Goal: Task Accomplishment & Management: Complete application form

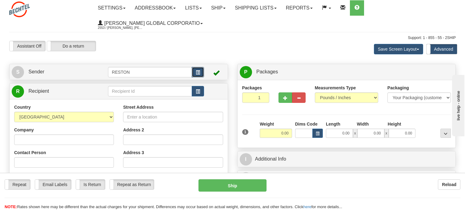
click at [194, 70] on button "button" at bounding box center [198, 72] width 12 height 10
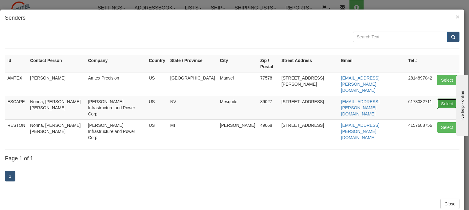
click at [443, 99] on button "Select" at bounding box center [447, 104] width 20 height 10
type input "ESCAPE"
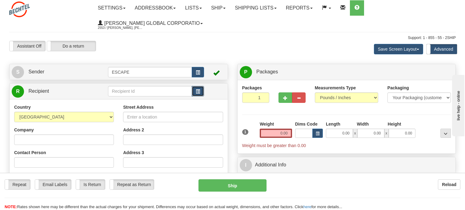
click at [199, 93] on span "button" at bounding box center [198, 92] width 4 height 4
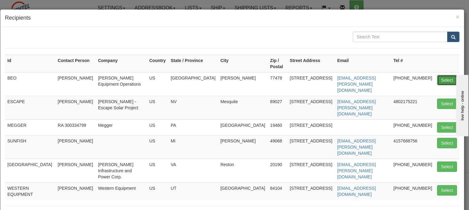
click at [442, 81] on button "Select" at bounding box center [447, 80] width 20 height 10
type input "BEO"
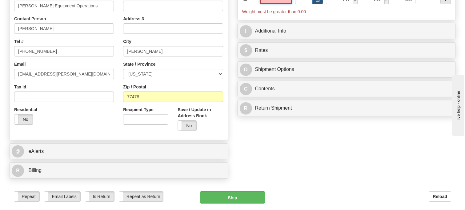
scroll to position [123, 0]
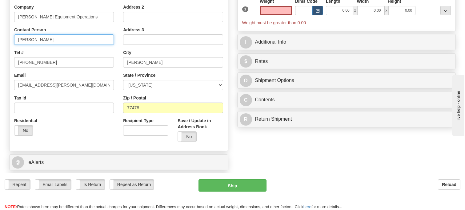
type input "0.00"
drag, startPoint x: 58, startPoint y: 40, endPoint x: 0, endPoint y: 36, distance: 58.2
type input "Chris Webb"
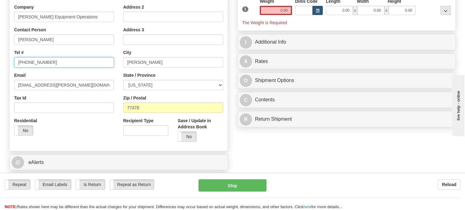
drag, startPoint x: 56, startPoint y: 62, endPoint x: 7, endPoint y: 60, distance: 48.9
paste input "+1 281 637 4264"
drag, startPoint x: 23, startPoint y: 62, endPoint x: 16, endPoint y: 62, distance: 7.7
click at [17, 62] on input "+1 281 637 4264" at bounding box center [64, 62] width 100 height 10
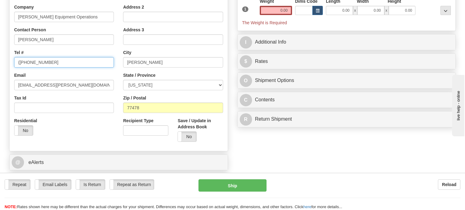
click at [27, 63] on input "(281 637 4264" at bounding box center [64, 62] width 100 height 10
click at [36, 64] on input "(281) 637 4264" at bounding box center [64, 62] width 100 height 10
type input "(281) 637-4264"
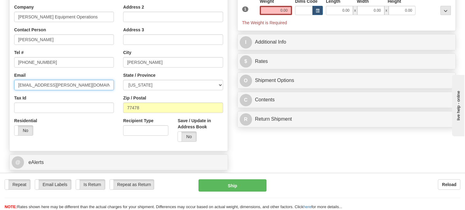
drag, startPoint x: 82, startPoint y: 86, endPoint x: -19, endPoint y: 81, distance: 101.3
paste input "cwebb"
type input "cwebb@bechtel.com"
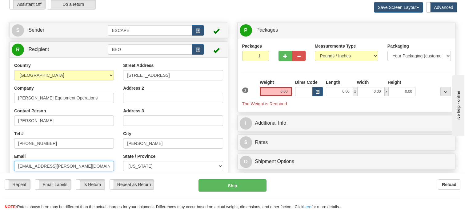
scroll to position [31, 0]
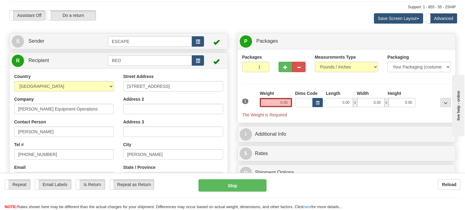
drag, startPoint x: 254, startPoint y: 62, endPoint x: 257, endPoint y: 63, distance: 4.0
click at [257, 63] on div "Packages 1 1" at bounding box center [255, 63] width 27 height 18
click at [262, 65] on input "2" at bounding box center [255, 67] width 27 height 10
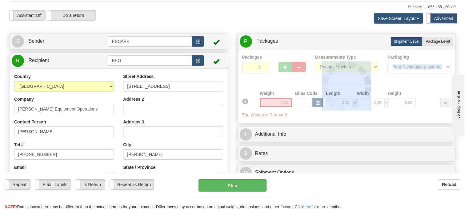
click at [262, 65] on div at bounding box center [346, 86] width 209 height 64
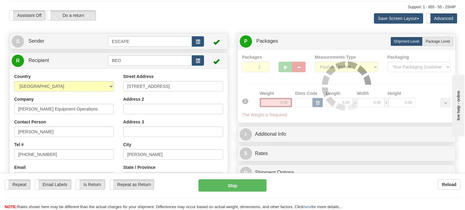
click at [262, 65] on div "Packages 2 1 Measurements Type" at bounding box center [346, 86] width 209 height 64
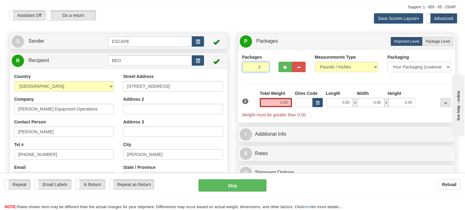
click at [262, 65] on input "3" at bounding box center [255, 67] width 27 height 10
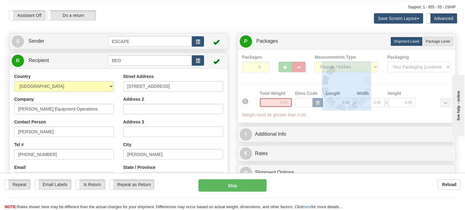
click at [262, 65] on div at bounding box center [346, 86] width 209 height 64
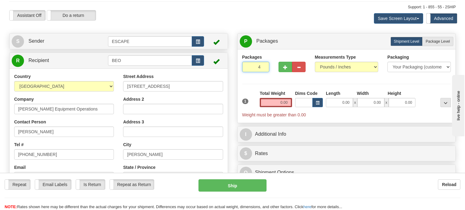
click at [262, 66] on input "4" at bounding box center [255, 67] width 27 height 10
type input "5"
click at [262, 65] on input "5" at bounding box center [255, 67] width 27 height 10
drag, startPoint x: 279, startPoint y: 101, endPoint x: 294, endPoint y: 102, distance: 15.7
click at [294, 102] on div "1 Total Weight 0.00 Dims Code x" at bounding box center [346, 104] width 212 height 28
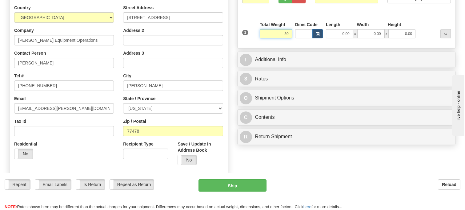
scroll to position [154, 0]
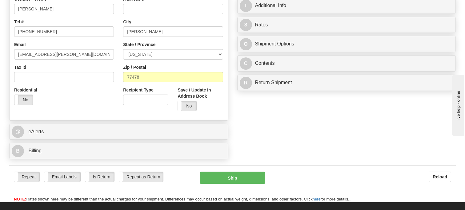
type input "50.00"
click at [301, 113] on div "Create a label for the return Create Pickup Without Label S" at bounding box center [232, 36] width 455 height 252
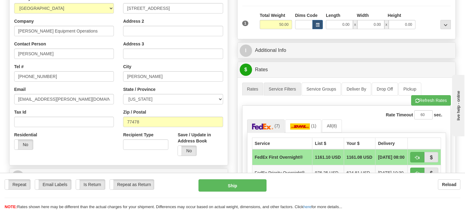
scroll to position [123, 0]
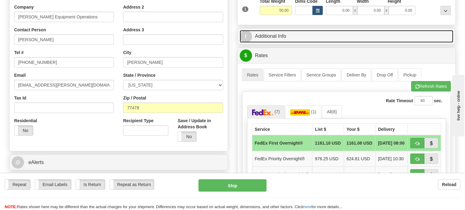
click at [271, 36] on link "I Additional Info" at bounding box center [347, 36] width 214 height 13
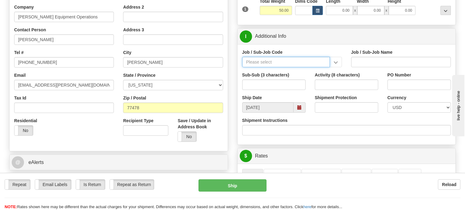
click at [263, 62] on input "Job / Sub-Job Code" at bounding box center [286, 62] width 88 height 10
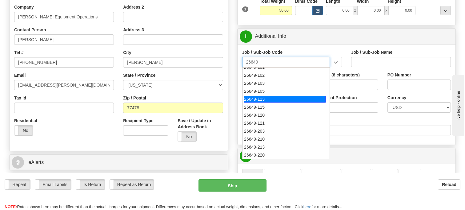
scroll to position [62, 0]
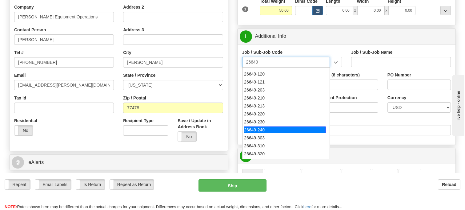
click at [273, 129] on div "26649-240" at bounding box center [285, 130] width 82 height 7
type input "26649-240"
type input "ESCAPE SOLAR PROJECT - MATERIALS"
type input "26649-240"
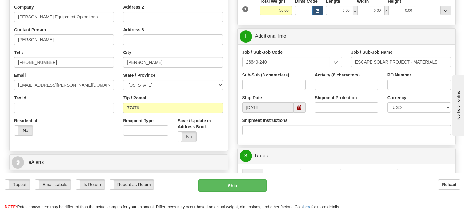
click at [321, 120] on div "Shipment Instructions" at bounding box center [346, 126] width 209 height 18
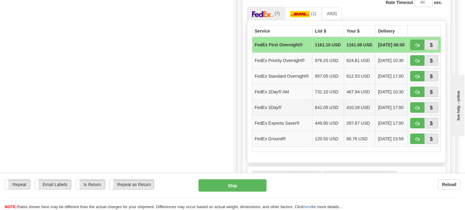
scroll to position [308, 0]
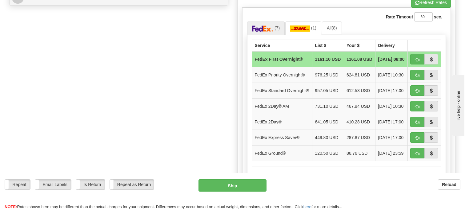
click at [241, 60] on div "A change has been made which could impact your rate estimate. To ensure the est…" at bounding box center [346, 97] width 218 height 237
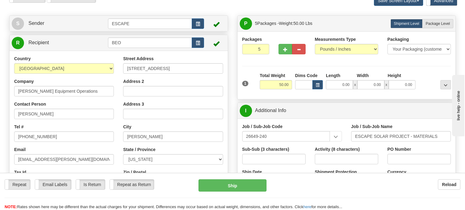
scroll to position [31, 0]
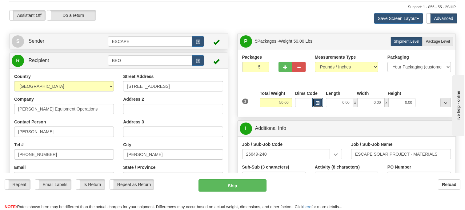
click at [315, 103] on button "button" at bounding box center [317, 102] width 10 height 9
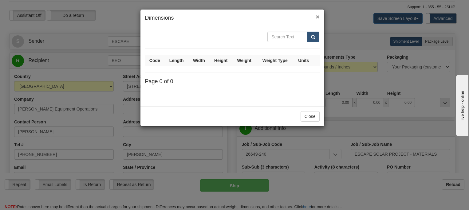
click at [320, 15] on span "×" at bounding box center [318, 16] width 4 height 7
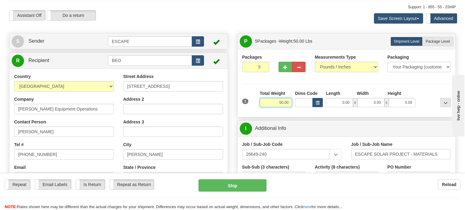
click at [278, 102] on input "50.00" at bounding box center [276, 102] width 32 height 9
click at [258, 86] on div "Packages 5 1 Measurements Type" at bounding box center [346, 83] width 209 height 58
click at [320, 78] on div "Packages 5 1 Measurements Type" at bounding box center [346, 83] width 209 height 58
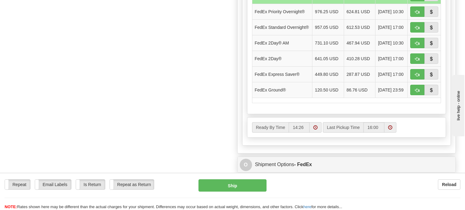
scroll to position [338, 0]
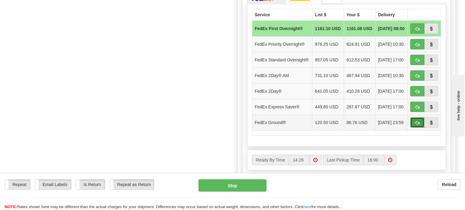
click at [419, 125] on span "button" at bounding box center [417, 123] width 4 height 4
type input "92"
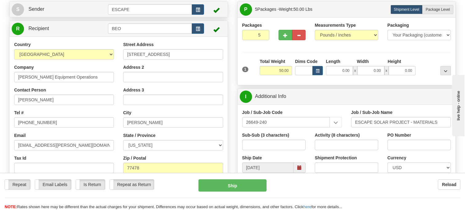
scroll to position [51, 0]
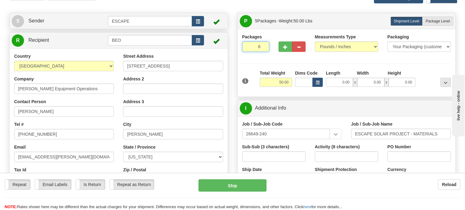
type input "6"
click at [261, 46] on input "6" at bounding box center [255, 47] width 27 height 10
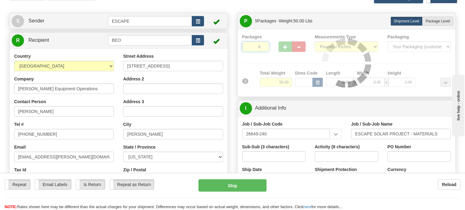
type input "92"
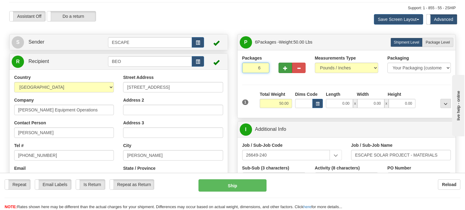
scroll to position [20, 0]
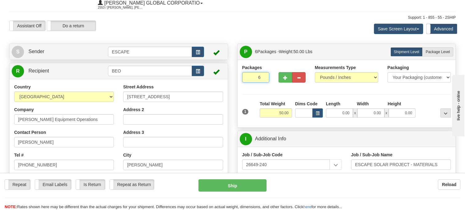
click at [263, 80] on input "6" at bounding box center [255, 77] width 27 height 10
type input "5"
click at [262, 78] on input "5" at bounding box center [255, 77] width 27 height 10
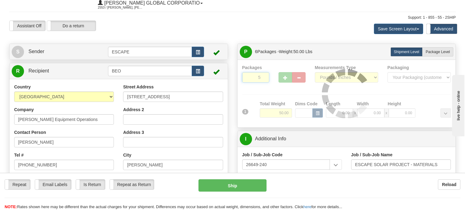
type input "92"
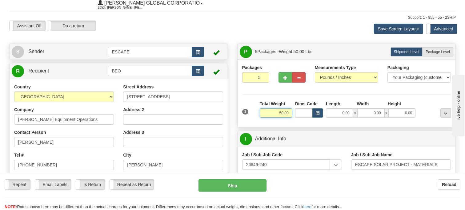
drag, startPoint x: 272, startPoint y: 115, endPoint x: 300, endPoint y: 114, distance: 28.6
click at [300, 114] on div "1 Total Weight 50.00 Dims Code x" at bounding box center [346, 112] width 212 height 22
type input "250"
type input "92"
click at [244, 97] on div "Packages 5 1 Measurements Type" at bounding box center [346, 94] width 209 height 58
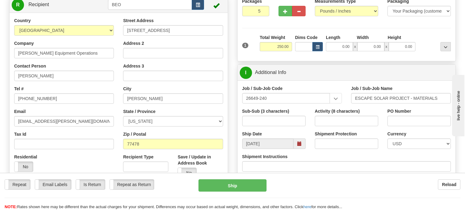
scroll to position [82, 0]
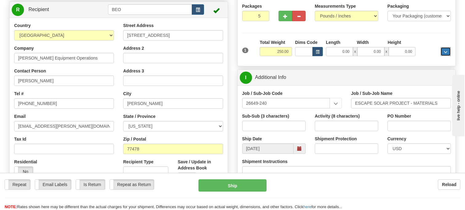
click at [443, 49] on button "..." at bounding box center [445, 51] width 10 height 9
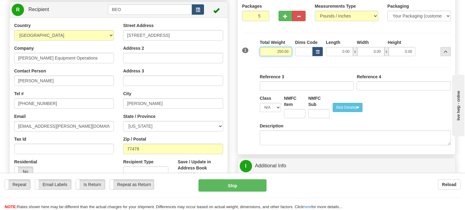
drag, startPoint x: 271, startPoint y: 50, endPoint x: 300, endPoint y: 53, distance: 30.1
click at [300, 53] on div "1 Total Weight 250.00 Dims Code" at bounding box center [346, 50] width 212 height 22
type input "50"
type input "92"
type input "50.00"
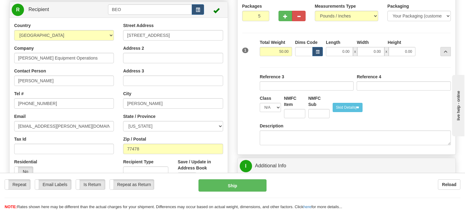
click at [264, 65] on div "Packaging Your Packaging (customer supplied) Envelope (carrier supplied) Pack (…" at bounding box center [355, 105] width 194 height 89
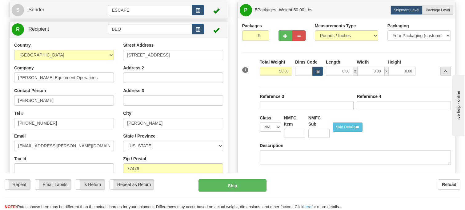
scroll to position [51, 0]
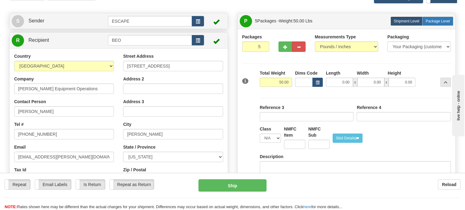
click at [431, 21] on span "Package Level" at bounding box center [437, 21] width 24 height 4
radio input "true"
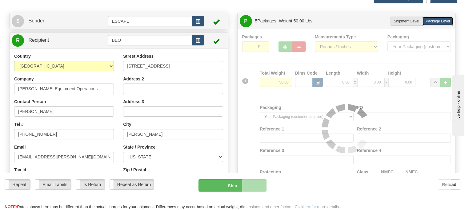
type input "92"
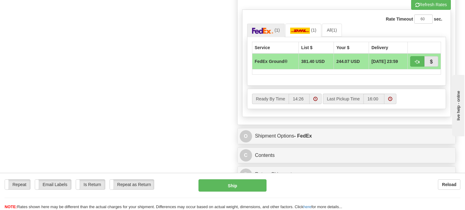
scroll to position [389, 0]
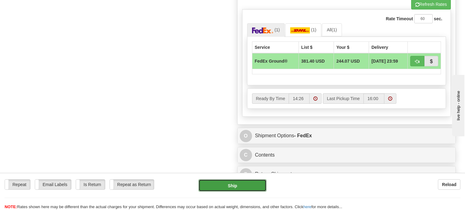
click at [225, 183] on button "Ship" at bounding box center [232, 186] width 68 height 12
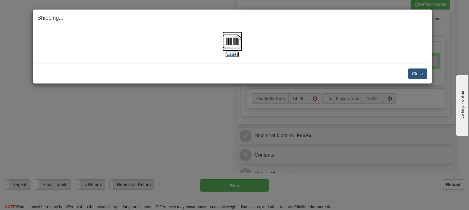
click at [229, 52] on label "[Label]" at bounding box center [232, 54] width 14 height 6
click at [416, 73] on button "Close" at bounding box center [417, 74] width 19 height 10
